Goal: Task Accomplishment & Management: Use online tool/utility

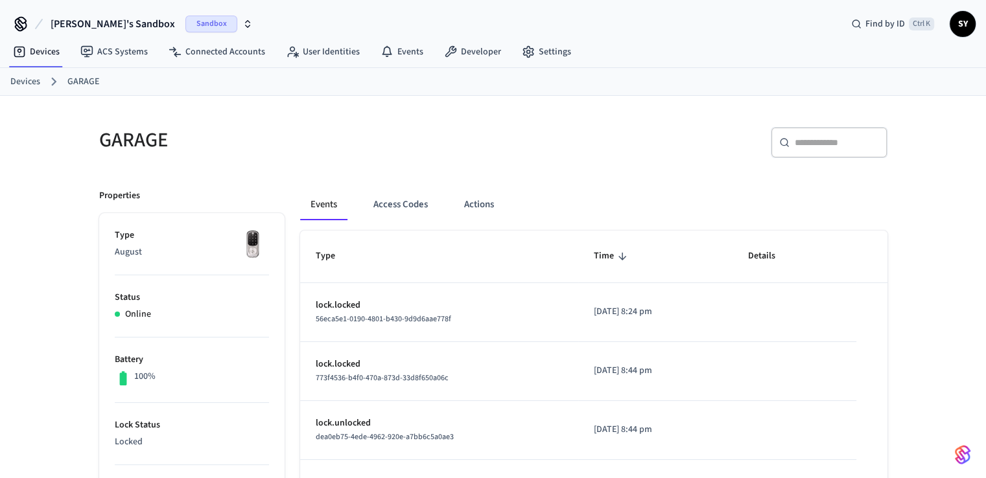
click at [818, 370] on td "sticky table" at bounding box center [795, 371] width 124 height 59
click at [40, 61] on link "Devices" at bounding box center [36, 51] width 67 height 23
click at [45, 54] on link "Devices" at bounding box center [36, 51] width 67 height 23
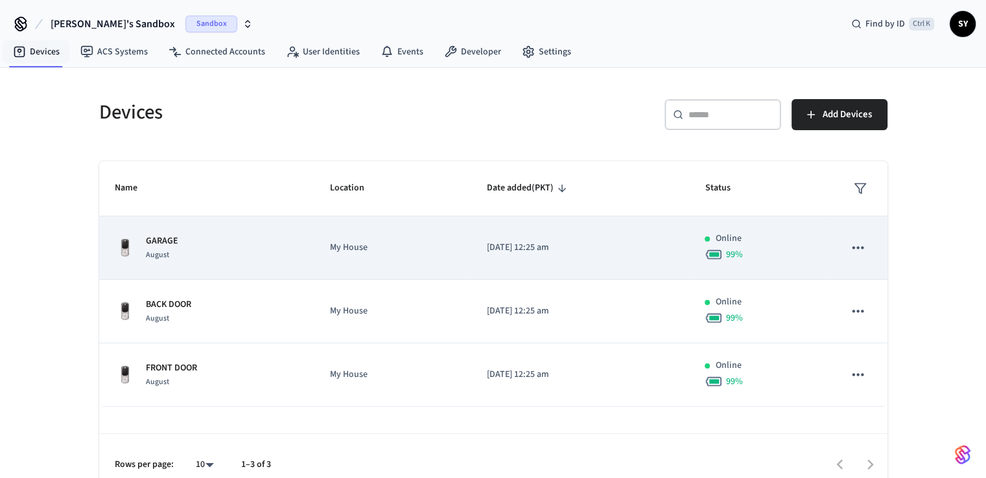
click at [862, 251] on icon "sticky table" at bounding box center [857, 247] width 17 height 17
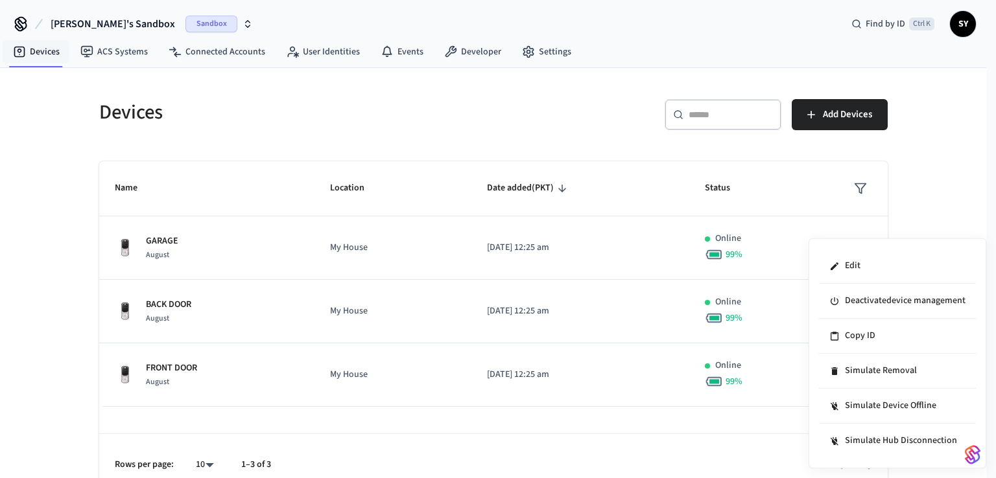
click at [171, 239] on div at bounding box center [498, 239] width 996 height 478
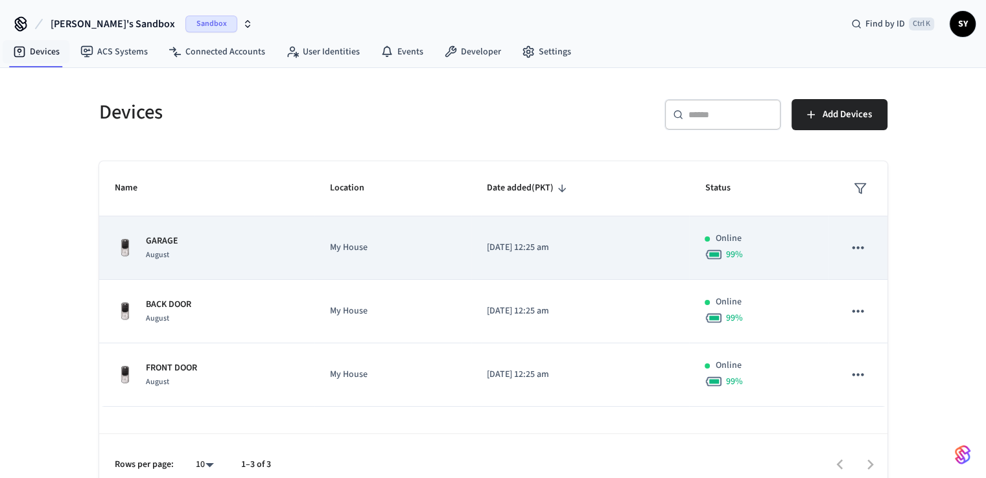
click at [857, 249] on icon "sticky table" at bounding box center [857, 247] width 17 height 17
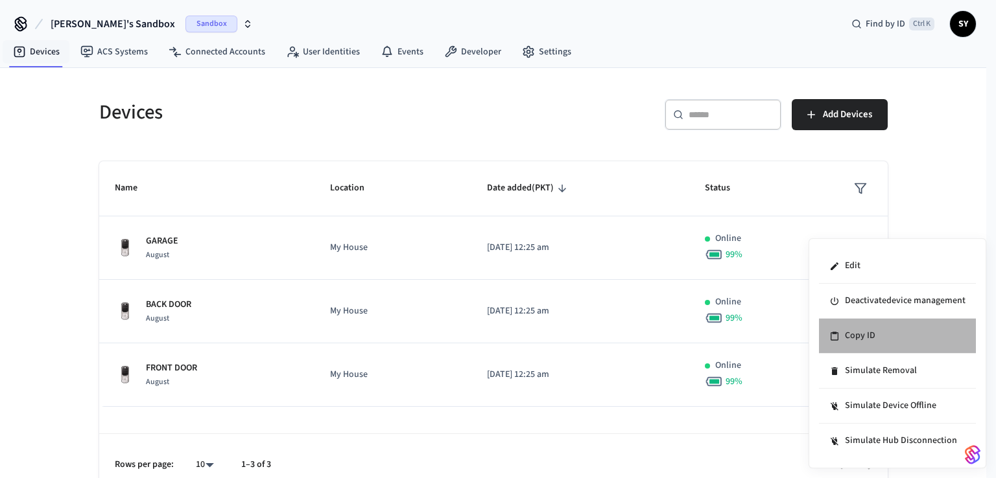
click at [853, 331] on li "Copy ID" at bounding box center [897, 336] width 157 height 35
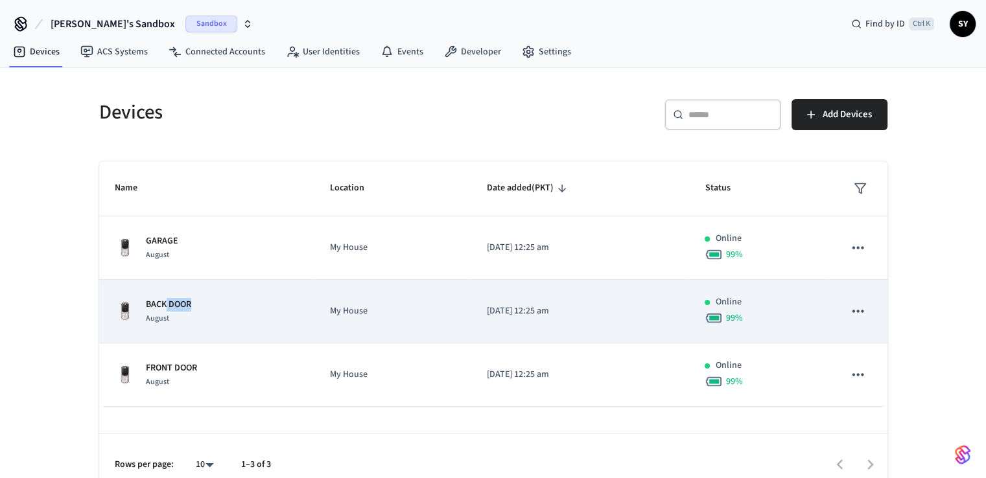
drag, startPoint x: 200, startPoint y: 305, endPoint x: 166, endPoint y: 304, distance: 33.7
click at [166, 304] on div "BACK DOOR August" at bounding box center [207, 311] width 185 height 27
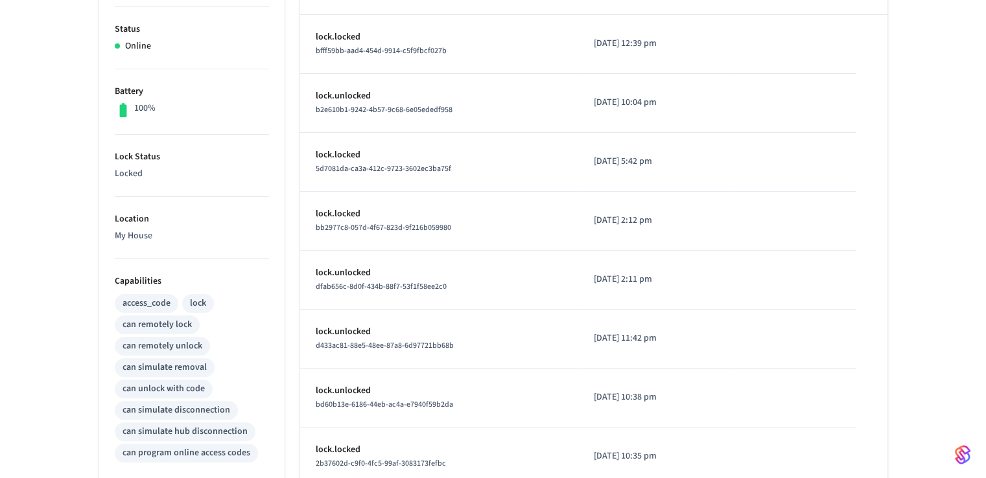
scroll to position [241, 0]
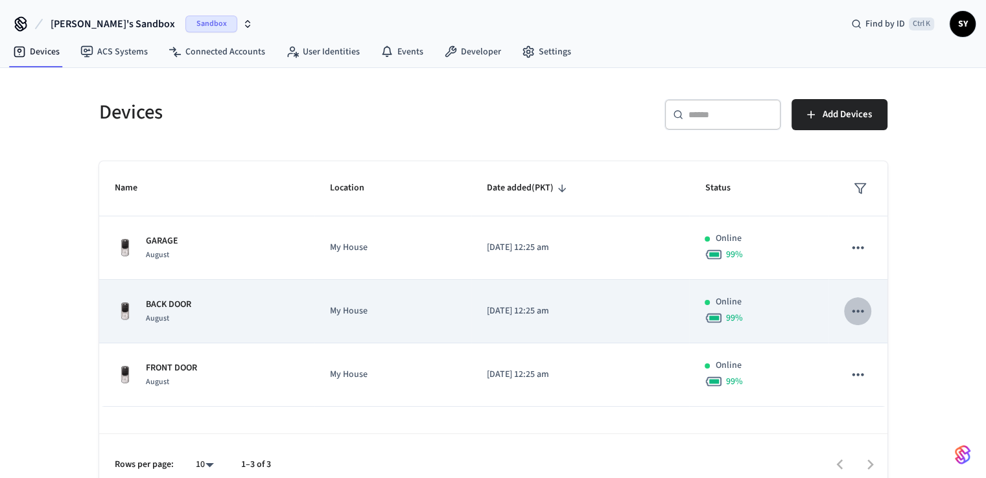
click at [863, 304] on icon "sticky table" at bounding box center [857, 311] width 17 height 17
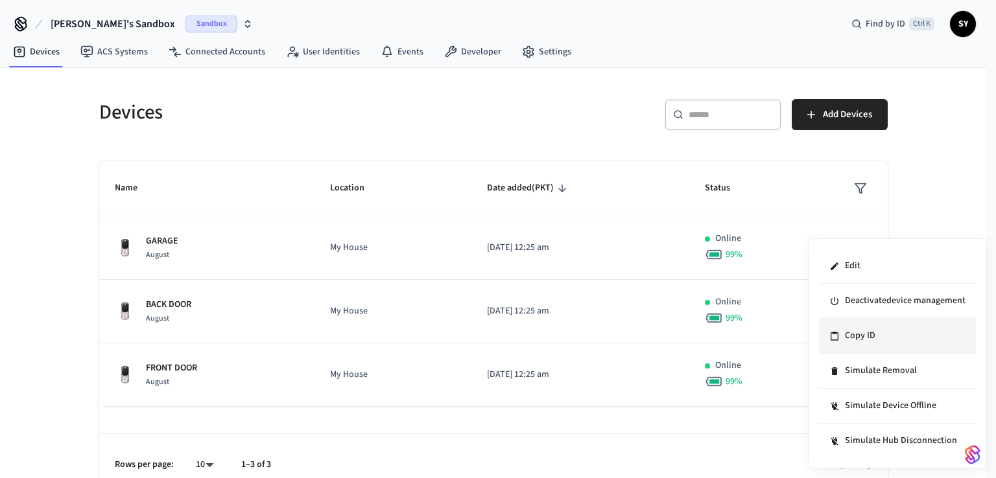
click at [871, 333] on li "Copy ID" at bounding box center [897, 336] width 157 height 35
